Goal: Task Accomplishment & Management: Use online tool/utility

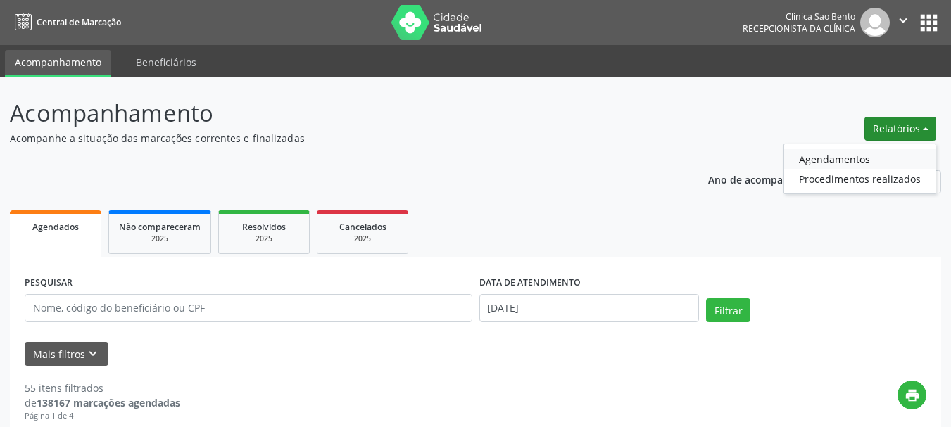
click at [867, 153] on link "Agendamentos" at bounding box center [859, 159] width 151 height 20
select select "7"
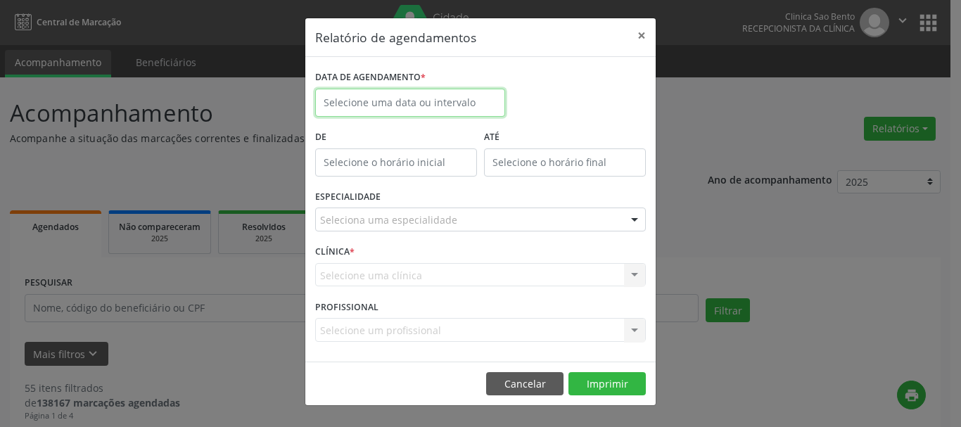
click at [483, 101] on input "text" at bounding box center [410, 103] width 190 height 28
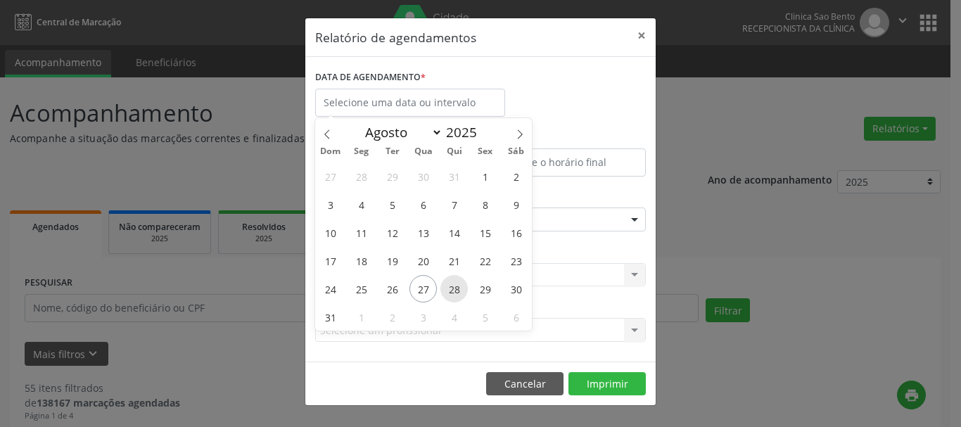
click at [453, 292] on span "28" at bounding box center [454, 288] width 27 height 27
type input "[DATE]"
click at [453, 292] on span "28" at bounding box center [454, 288] width 27 height 27
click at [453, 292] on div "CLÍNICA * Selecione uma clínica Nenhum resultado encontrado para: " " Não há ne…" at bounding box center [481, 268] width 338 height 55
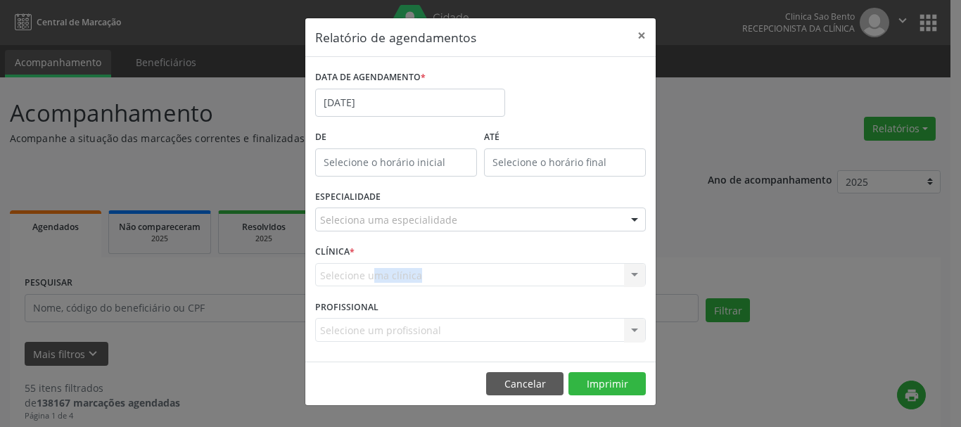
click at [544, 216] on div "Seleciona uma especialidade" at bounding box center [480, 220] width 331 height 24
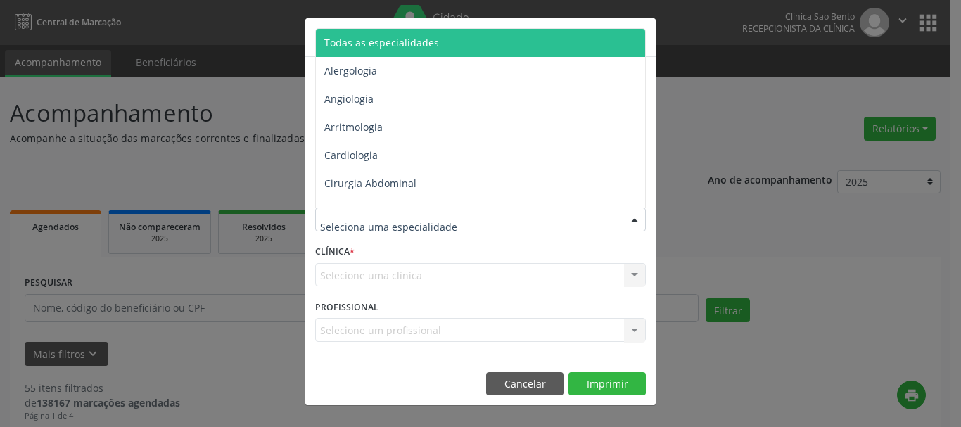
click at [451, 39] on span "Todas as especialidades" at bounding box center [481, 43] width 331 height 28
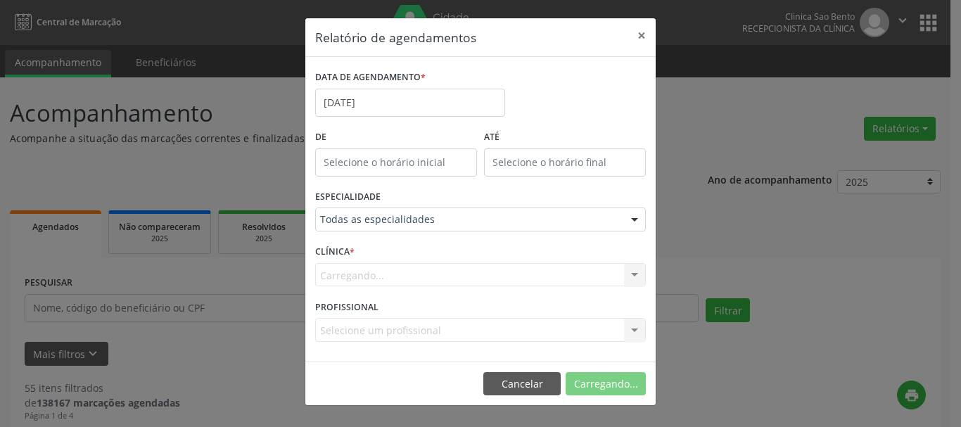
click at [451, 39] on span "Todas as especialidades" at bounding box center [481, 43] width 331 height 28
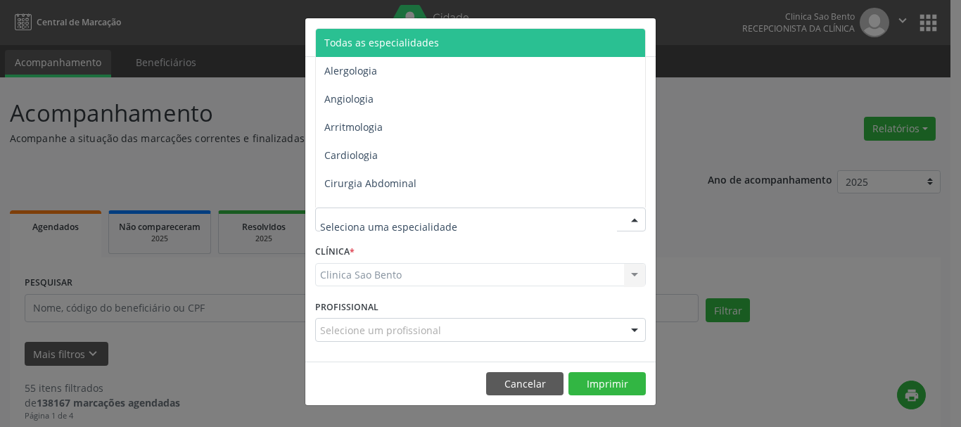
click at [468, 217] on div at bounding box center [480, 220] width 331 height 24
click at [472, 36] on span "Todas as especialidades" at bounding box center [481, 43] width 331 height 28
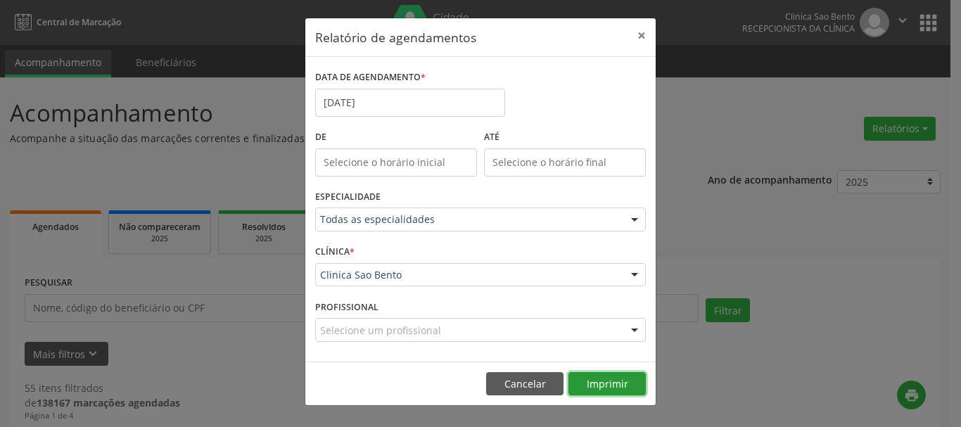
click at [623, 381] on button "Imprimir" at bounding box center [607, 384] width 77 height 24
